Goal: Navigation & Orientation: Find specific page/section

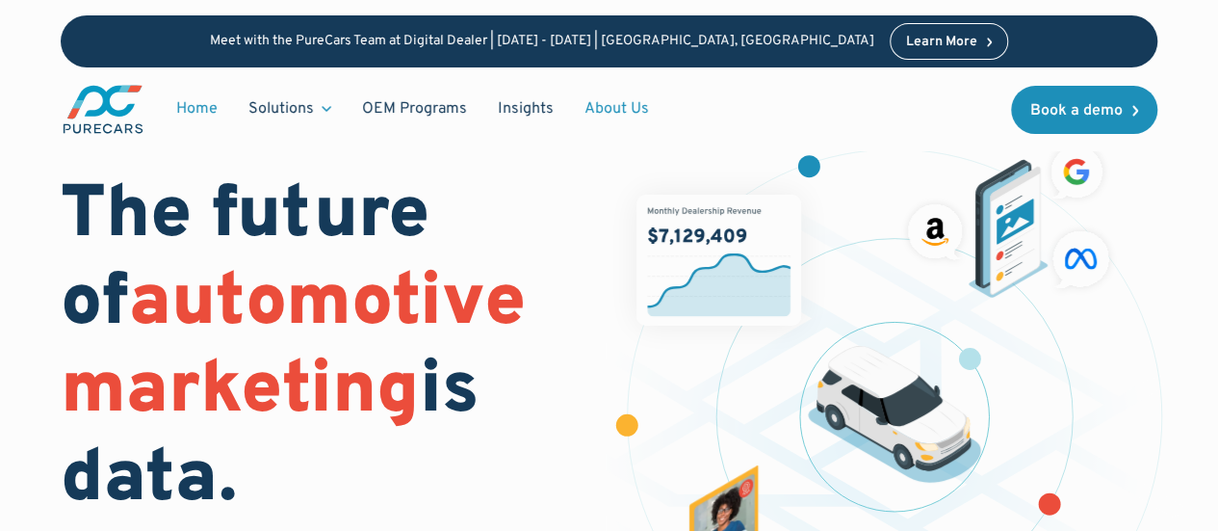
click at [597, 103] on link "About Us" at bounding box center [616, 109] width 95 height 37
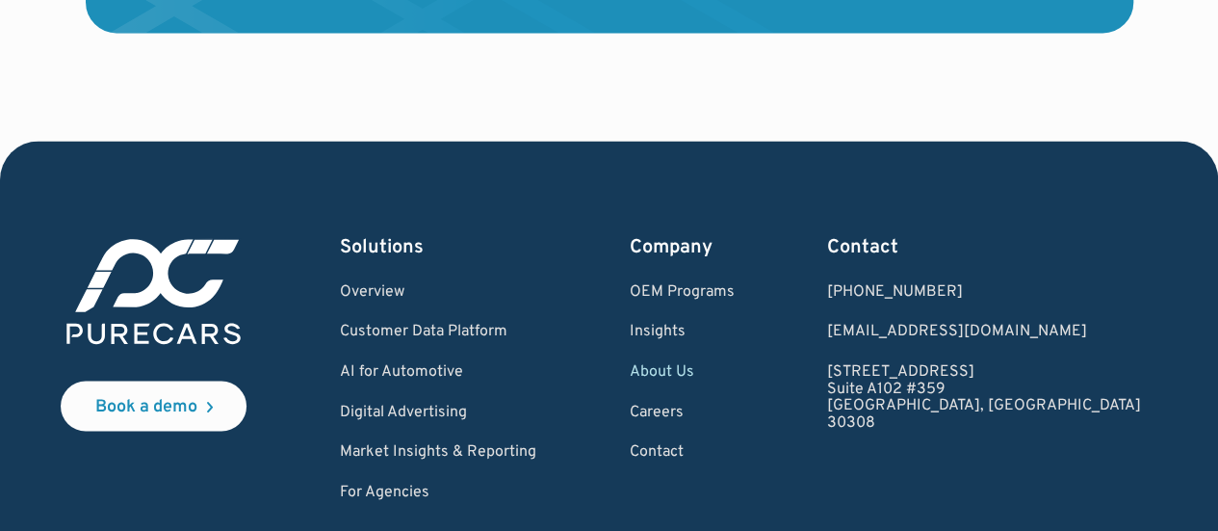
scroll to position [5388, 0]
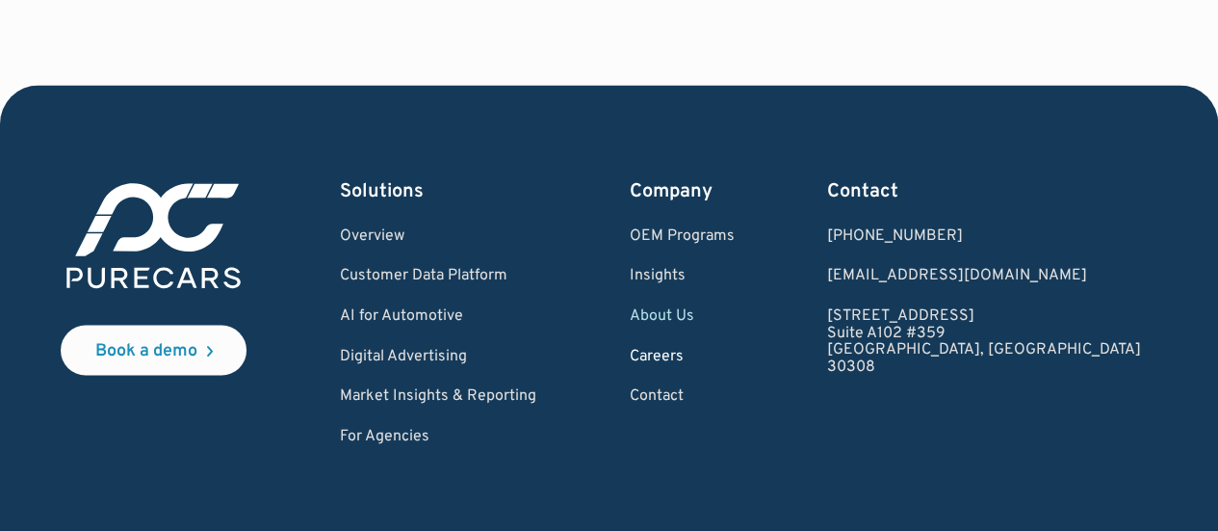
click at [735, 365] on link "Careers" at bounding box center [682, 356] width 105 height 17
